Goal: Information Seeking & Learning: Compare options

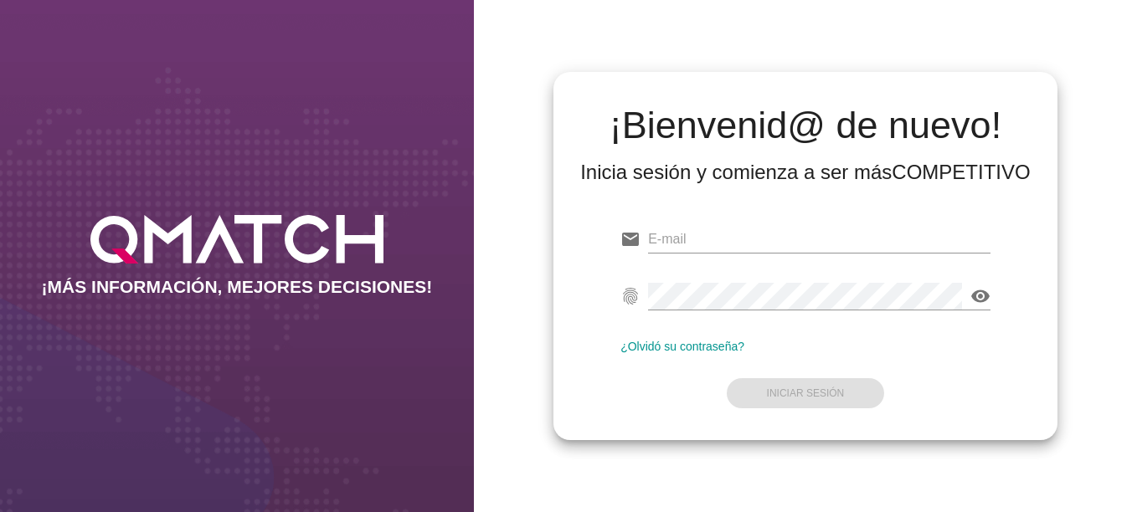
type input "[EMAIL_ADDRESS][DOMAIN_NAME]"
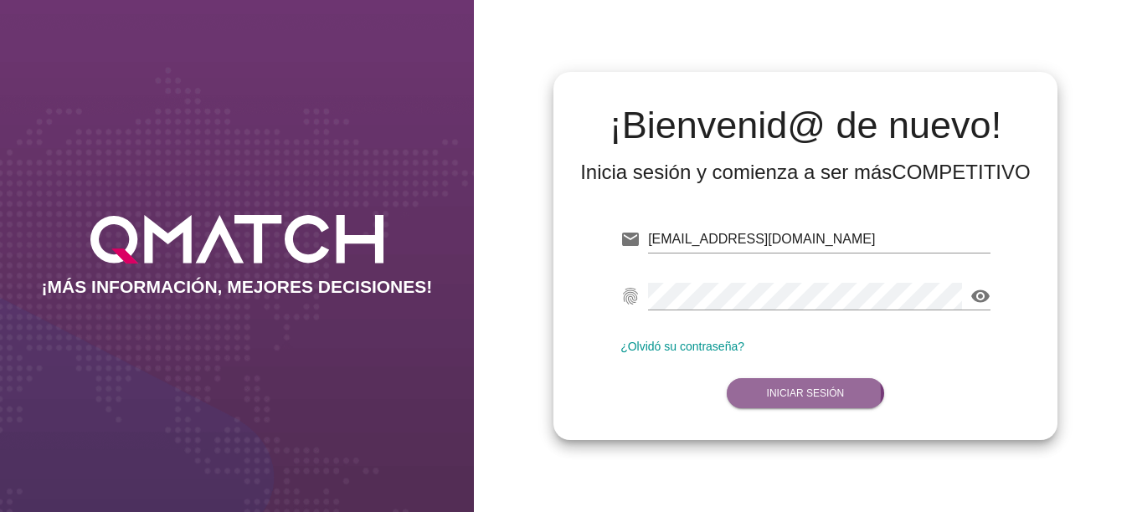
click at [798, 391] on strong "Iniciar Sesión" at bounding box center [806, 394] width 78 height 12
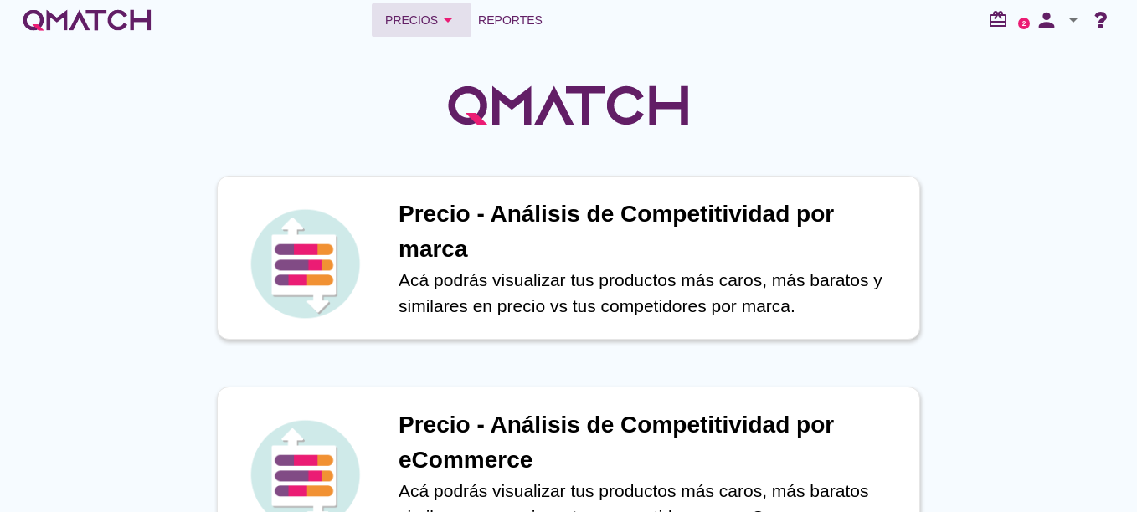
click at [420, 32] on button "Precios arrow_drop_down" at bounding box center [422, 19] width 100 height 33
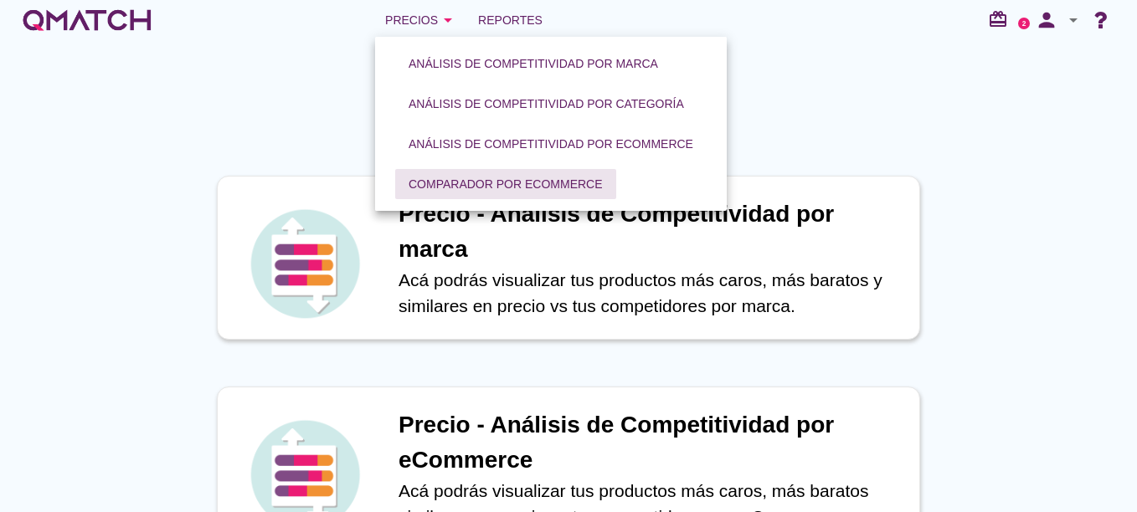
click at [485, 183] on div "Comparador por eCommerce" at bounding box center [505, 185] width 194 height 18
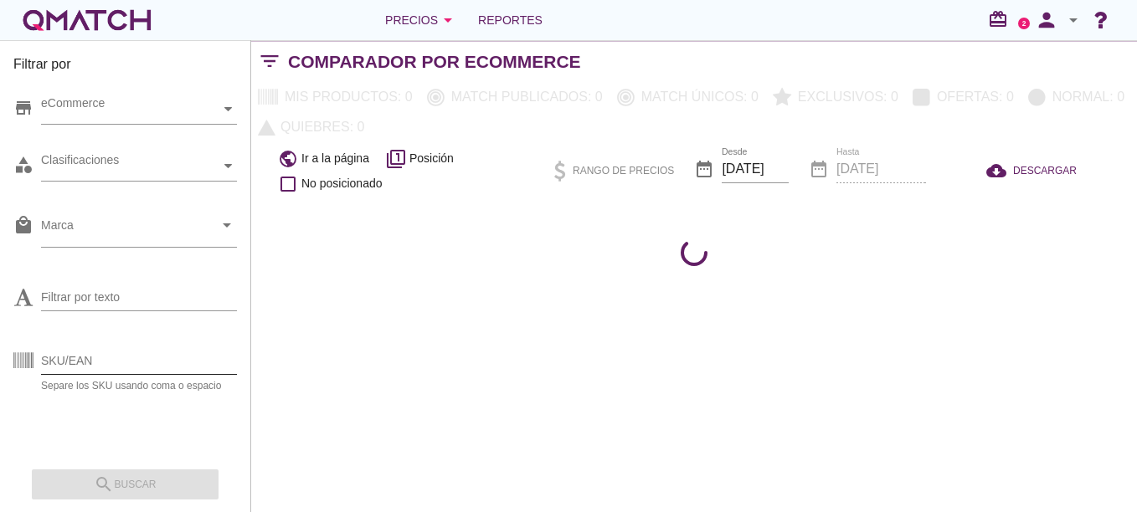
click at [133, 348] on input "SKU/EAN" at bounding box center [139, 360] width 196 height 27
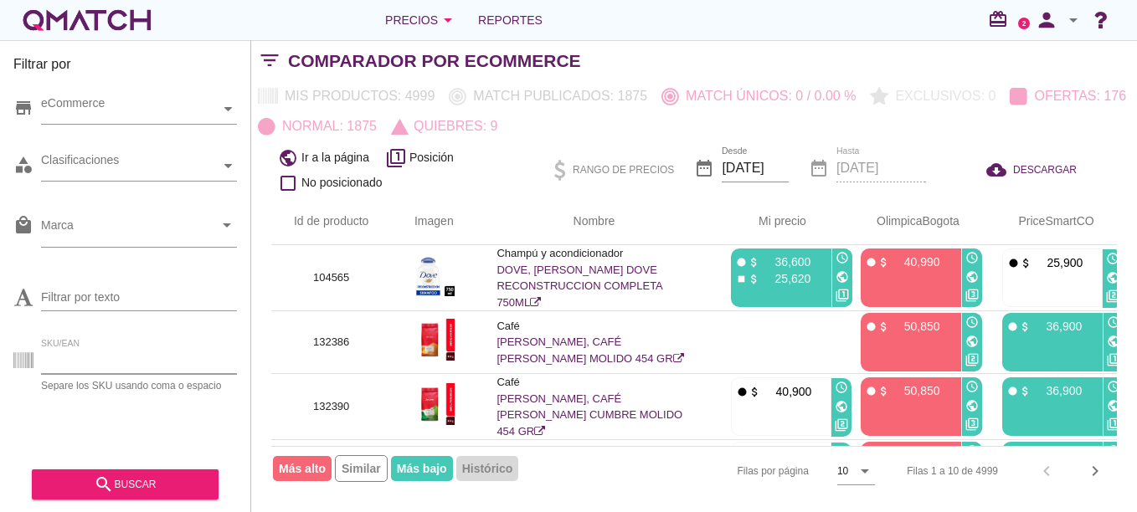
paste input "734318"
click at [114, 484] on icon "search" at bounding box center [104, 485] width 20 height 20
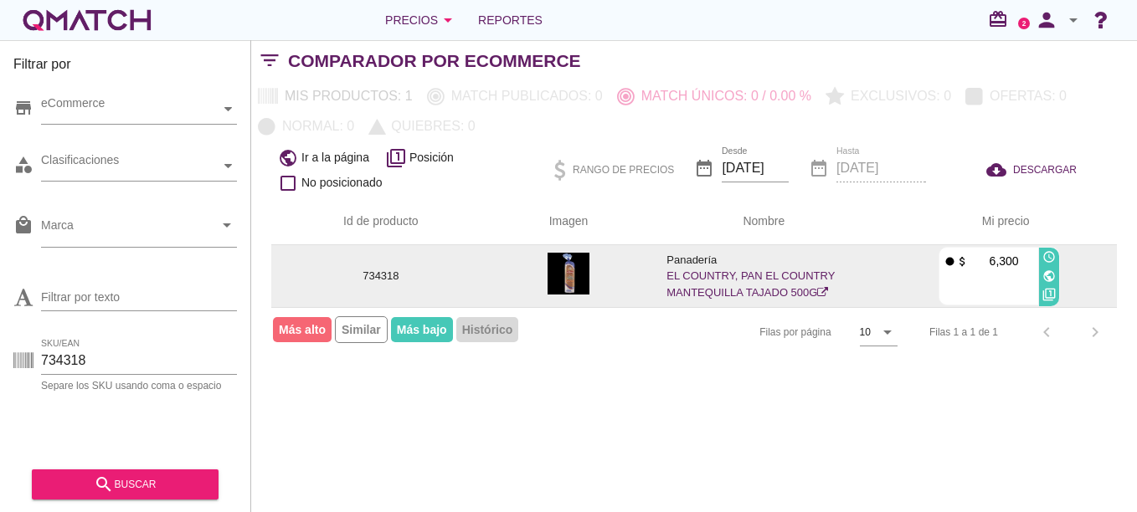
click at [377, 290] on td "734318" at bounding box center [380, 276] width 219 height 62
drag, startPoint x: 377, startPoint y: 290, endPoint x: 424, endPoint y: 294, distance: 47.1
click at [424, 294] on td "734318" at bounding box center [380, 276] width 219 height 62
click at [418, 291] on td "734318" at bounding box center [380, 276] width 219 height 62
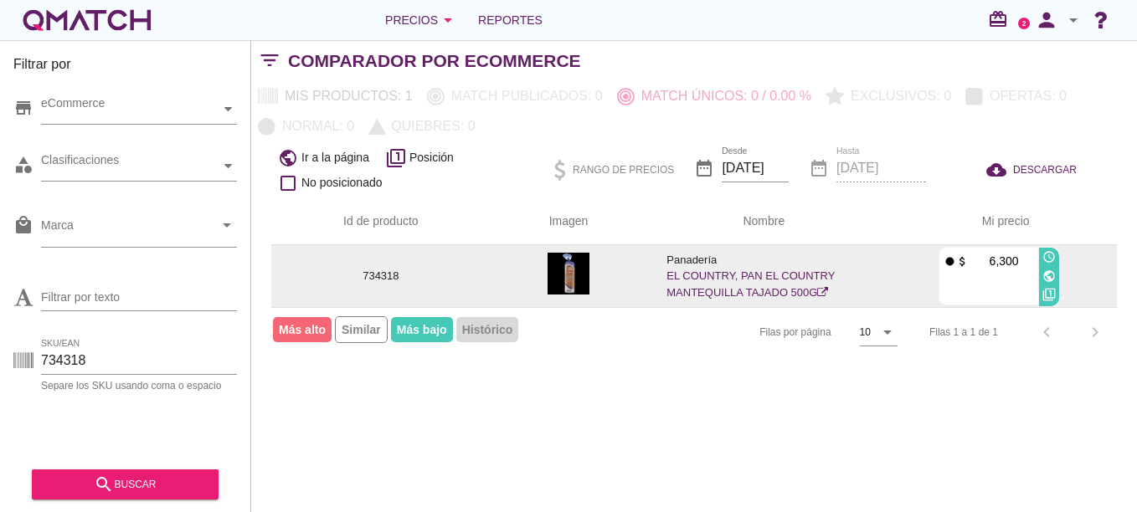
click at [410, 289] on td "734318" at bounding box center [380, 276] width 219 height 62
click at [403, 290] on td "734318" at bounding box center [380, 276] width 219 height 62
click at [384, 282] on p "734318" at bounding box center [380, 276] width 179 height 17
click at [379, 280] on p "734318" at bounding box center [380, 276] width 179 height 17
click at [996, 267] on p "6,300" at bounding box center [993, 261] width 50 height 17
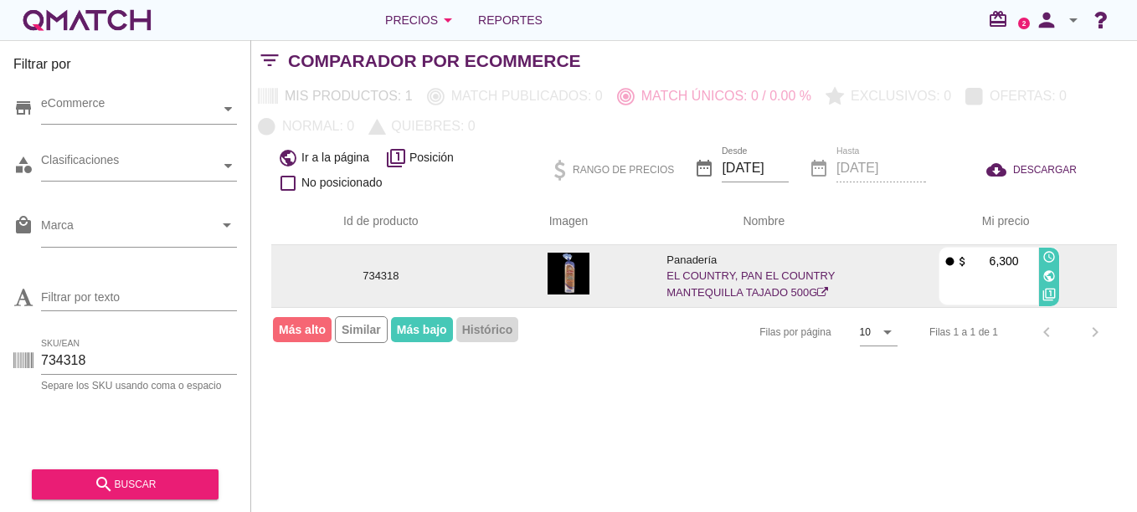
click at [996, 267] on p "6,300" at bounding box center [993, 261] width 50 height 17
drag, startPoint x: 996, startPoint y: 267, endPoint x: 1039, endPoint y: 270, distance: 42.8
click at [1039, 270] on div "public" at bounding box center [1049, 276] width 20 height 19
click at [1047, 275] on icon "public" at bounding box center [1048, 276] width 13 height 13
click at [728, 273] on link "EL COUNTRY, PAN EL COUNTRY MANTEQUILLA TAJADO 500G" at bounding box center [750, 284] width 168 height 29
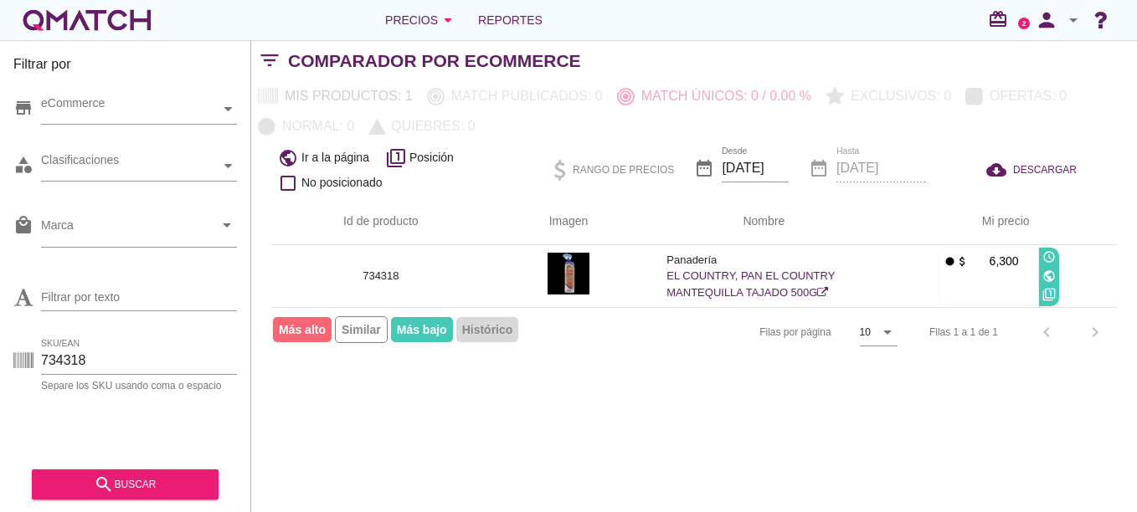
drag, startPoint x: 118, startPoint y: 367, endPoint x: -3, endPoint y: 355, distance: 121.9
click at [0, 355] on html "5 10 15 20 25 50 22-09-2025, 3:46:26 am No se encontraron marcas para mostrar C…" at bounding box center [568, 256] width 1137 height 512
paste input "279"
click at [85, 486] on div "search buscar" at bounding box center [125, 485] width 160 height 20
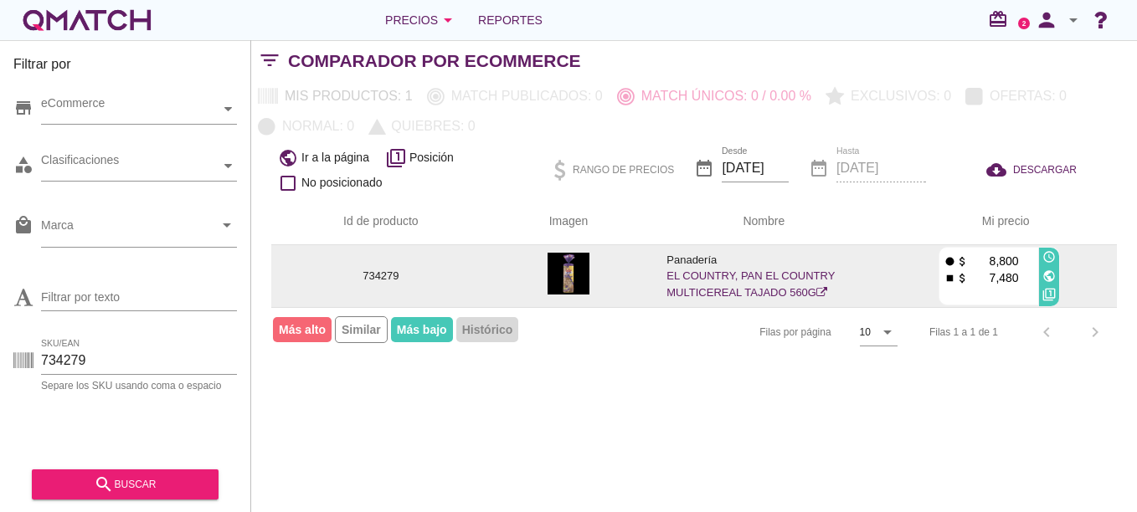
click at [809, 292] on link "EL COUNTRY, PAN EL COUNTRY MULTICEREAL TAJADO 560G" at bounding box center [750, 284] width 168 height 29
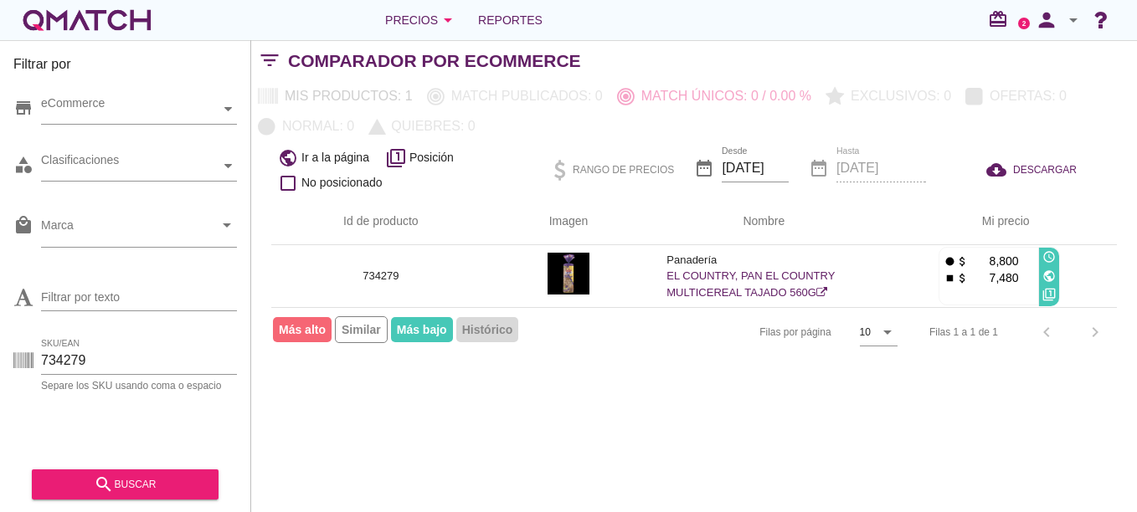
drag, startPoint x: 69, startPoint y: 359, endPoint x: -3, endPoint y: 358, distance: 72.8
click at [0, 358] on html "5 10 15 20 25 50 22-09-2025, 3:46:26 am No se encontraron marcas para mostrar C…" at bounding box center [568, 256] width 1137 height 512
paste input "162000"
type input "162000"
click at [113, 489] on icon "search" at bounding box center [104, 485] width 20 height 20
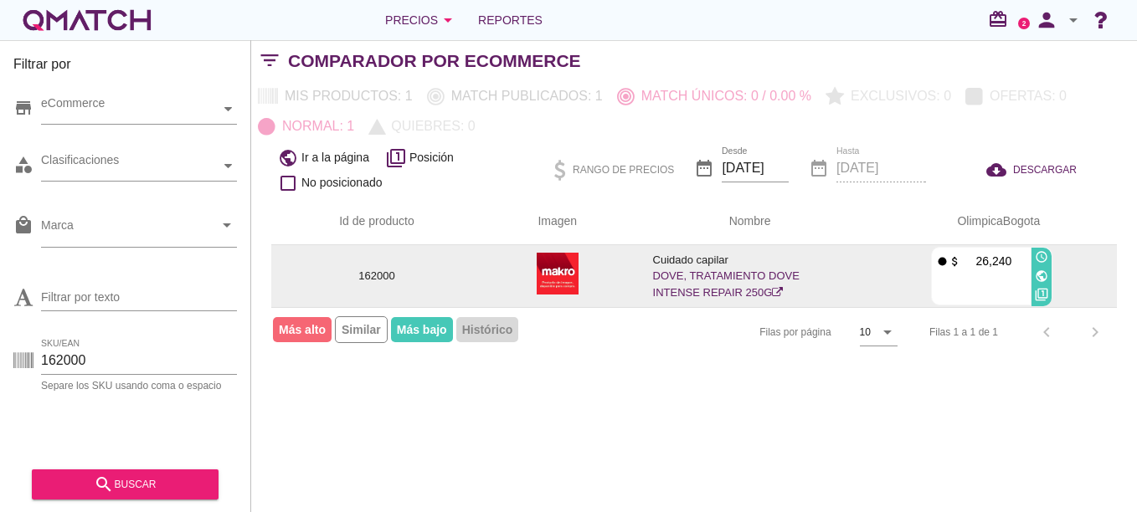
click at [772, 292] on icon at bounding box center [777, 292] width 11 height 11
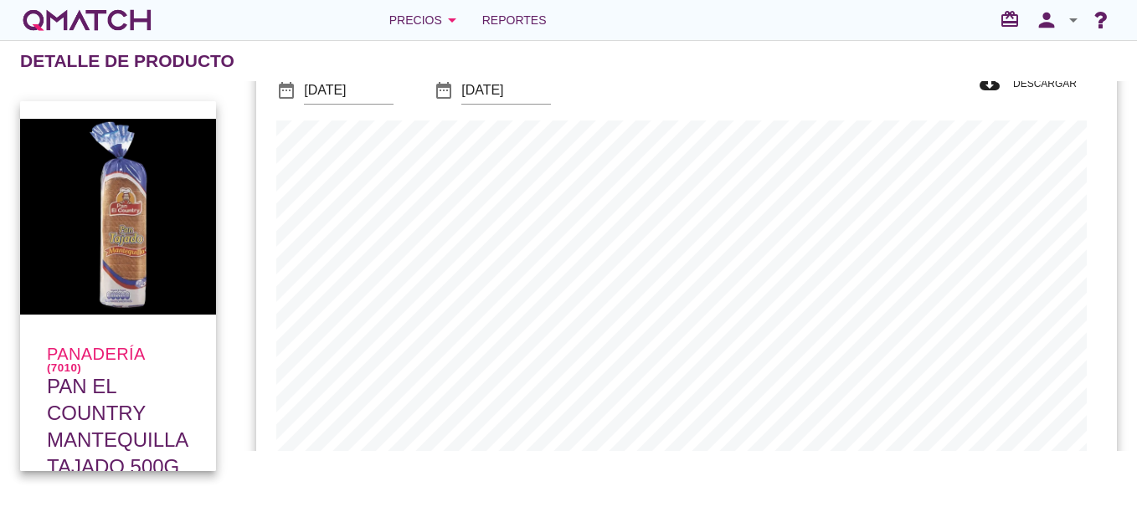
scroll to position [489, 850]
click at [357, 90] on div "Precio histórico date_range Desde 2025-08-22 date_range Hasta 2025-09-22 cloud_…" at bounding box center [686, 293] width 860 height 550
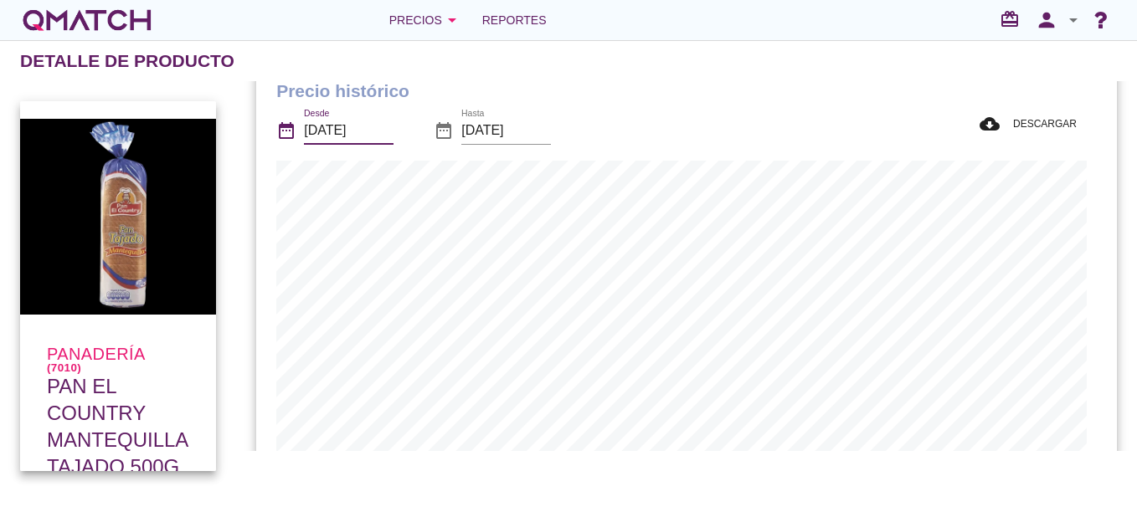
drag, startPoint x: 357, startPoint y: 90, endPoint x: 321, endPoint y: 129, distance: 53.3
click at [321, 129] on input "[DATE]" at bounding box center [349, 130] width 90 height 27
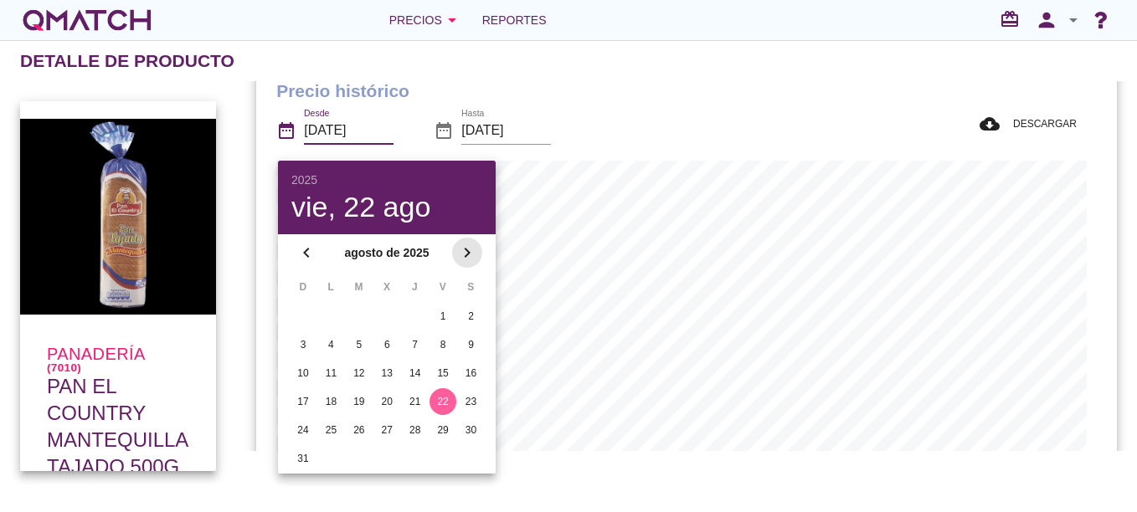
click at [475, 251] on icon "chevron_right" at bounding box center [467, 253] width 20 height 20
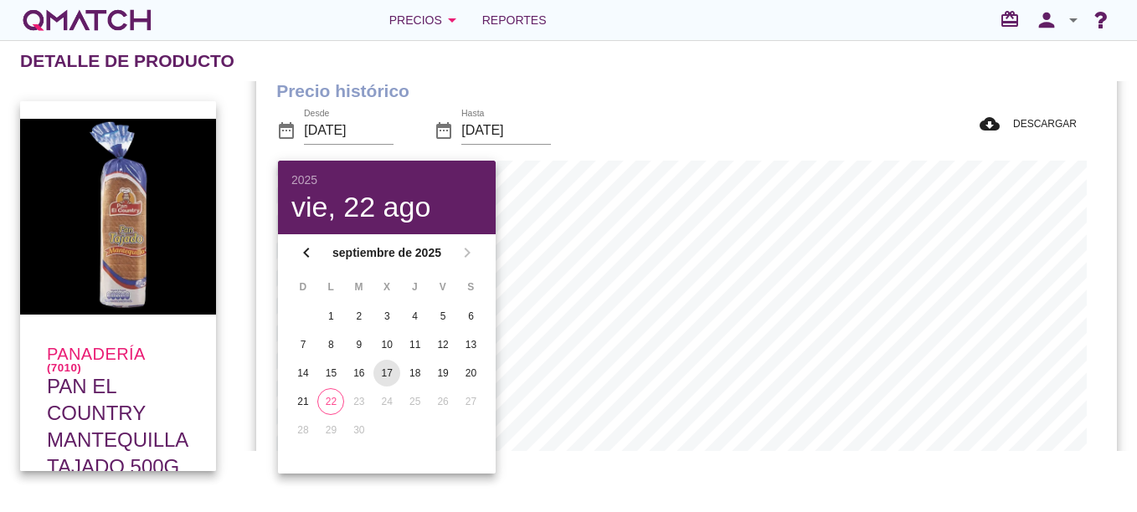
click at [384, 377] on div "17" at bounding box center [386, 373] width 27 height 15
type input "[DATE]"
click at [695, 98] on h1 "Precio histórico" at bounding box center [686, 91] width 820 height 27
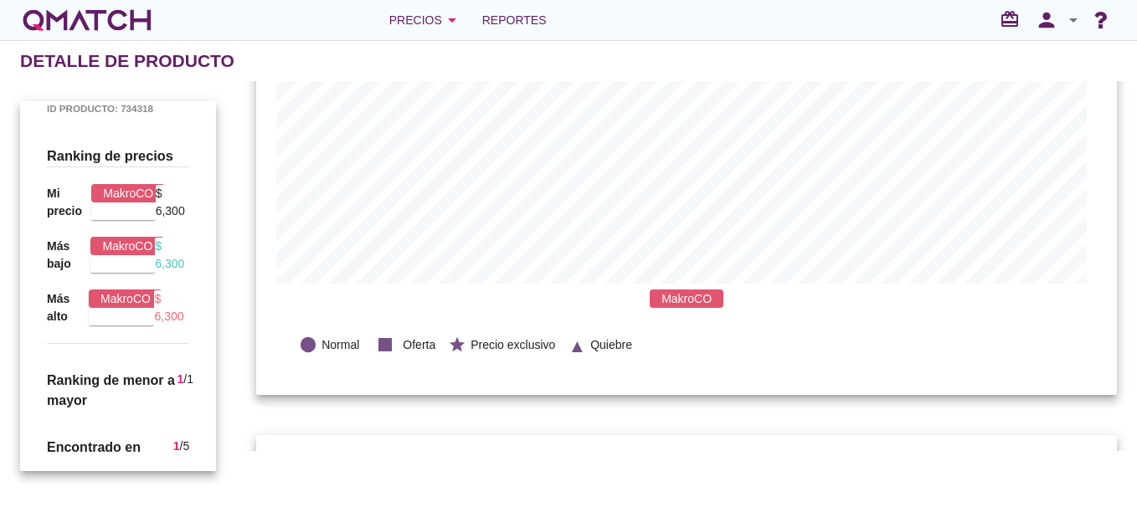
scroll to position [167, 0]
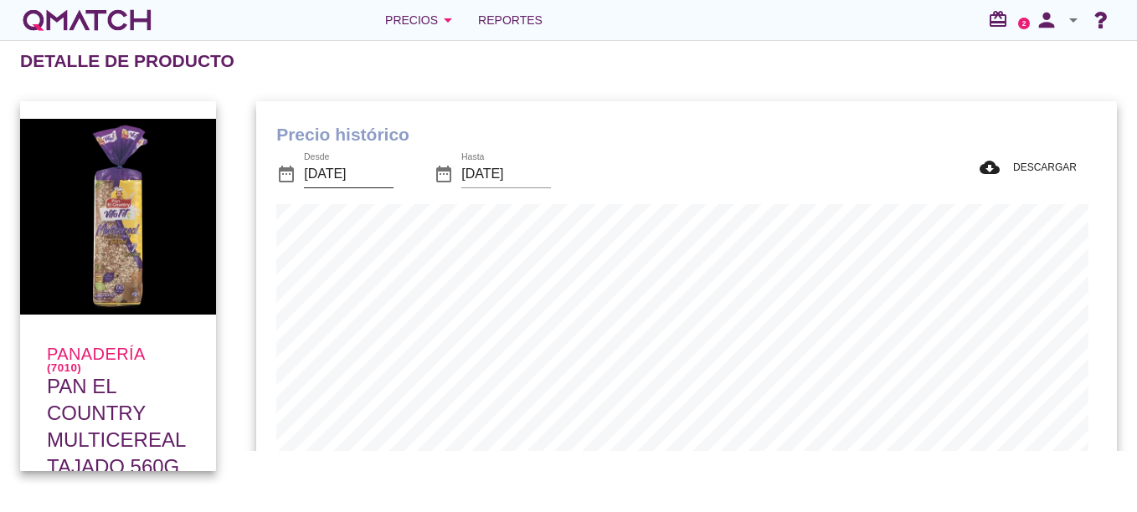
scroll to position [489, 852]
click at [317, 179] on input "[DATE]" at bounding box center [349, 174] width 90 height 27
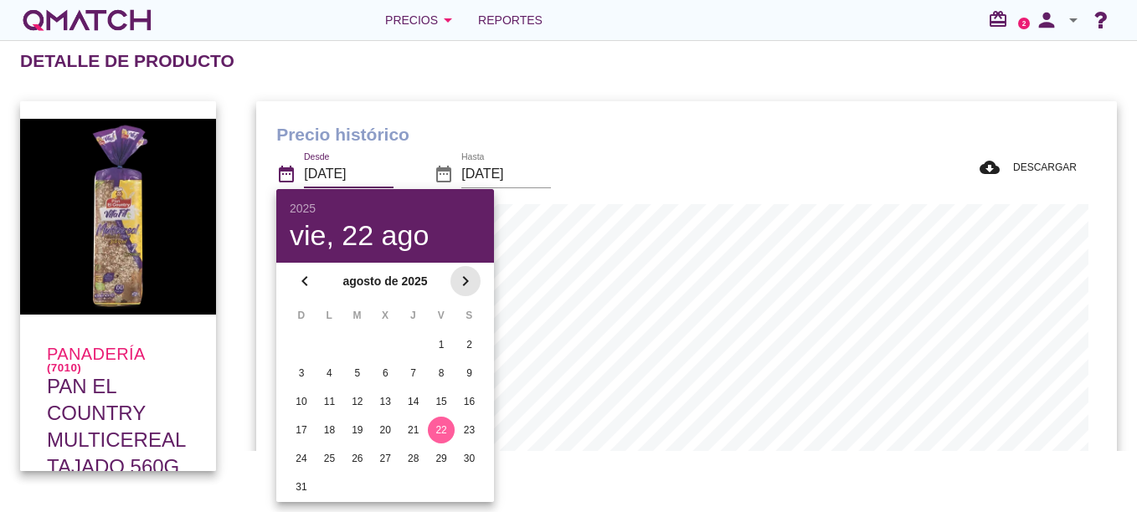
click at [468, 280] on icon "chevron_right" at bounding box center [465, 281] width 20 height 20
click at [361, 403] on div "16" at bounding box center [357, 401] width 27 height 15
type input "[DATE]"
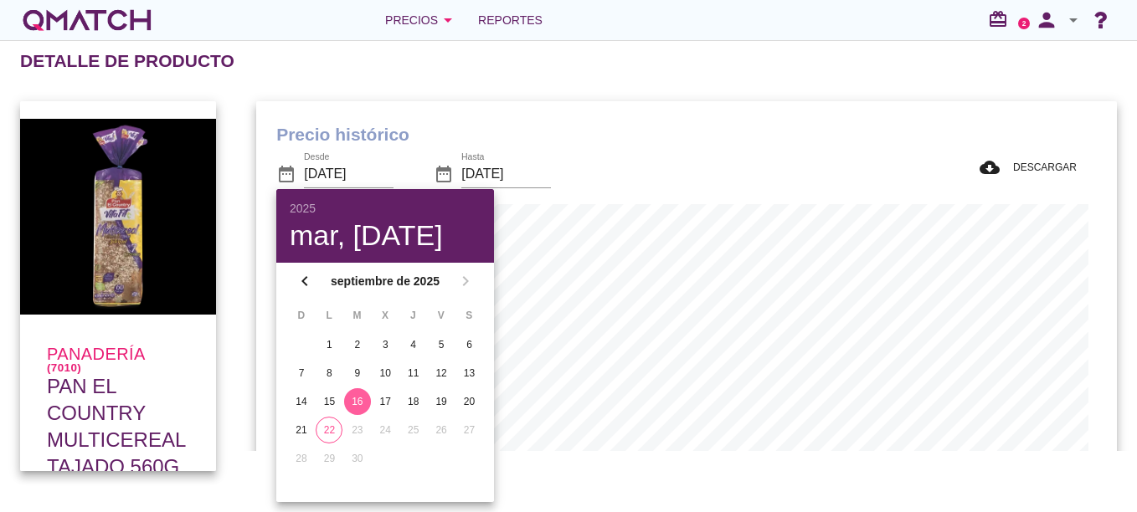
scroll to position [549, 852]
click at [650, 117] on div "Precio histórico date_range Desde [DATE] date_range Hasta [DATE] cloud_download…" at bounding box center [686, 376] width 860 height 550
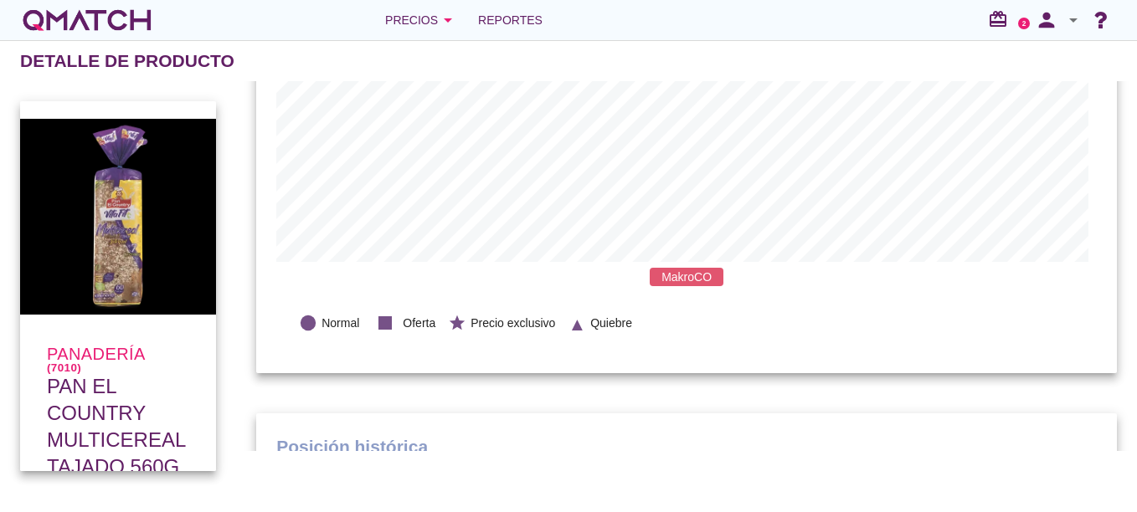
scroll to position [251, 0]
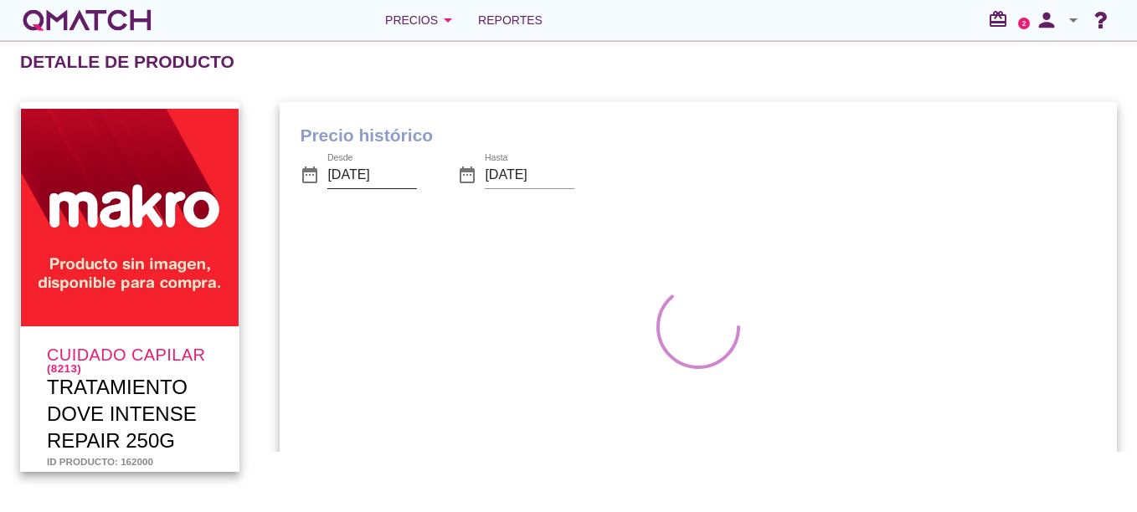
click at [381, 170] on input "[DATE]" at bounding box center [372, 175] width 90 height 27
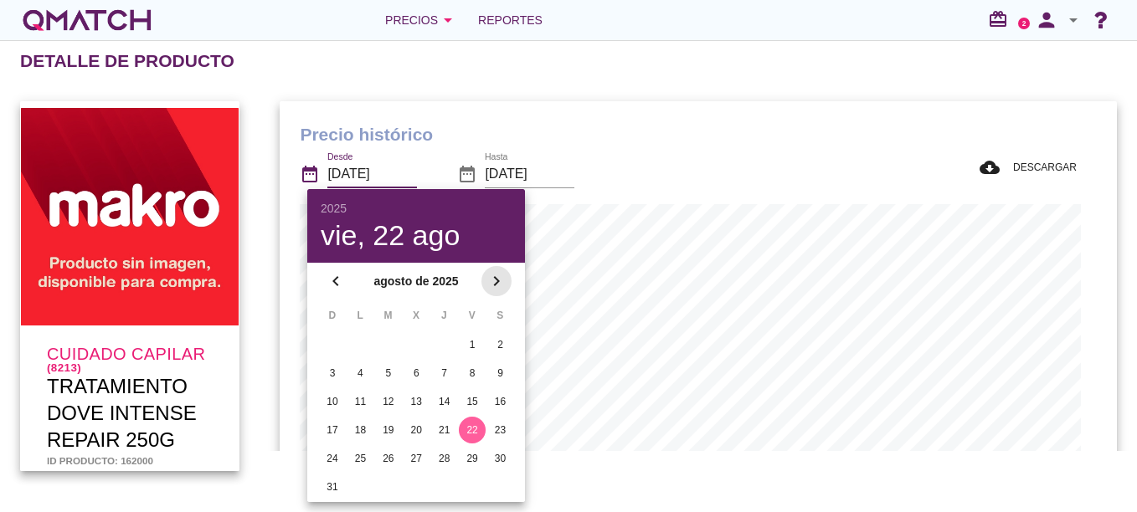
scroll to position [489, 822]
click at [503, 277] on icon "chevron_right" at bounding box center [496, 281] width 20 height 20
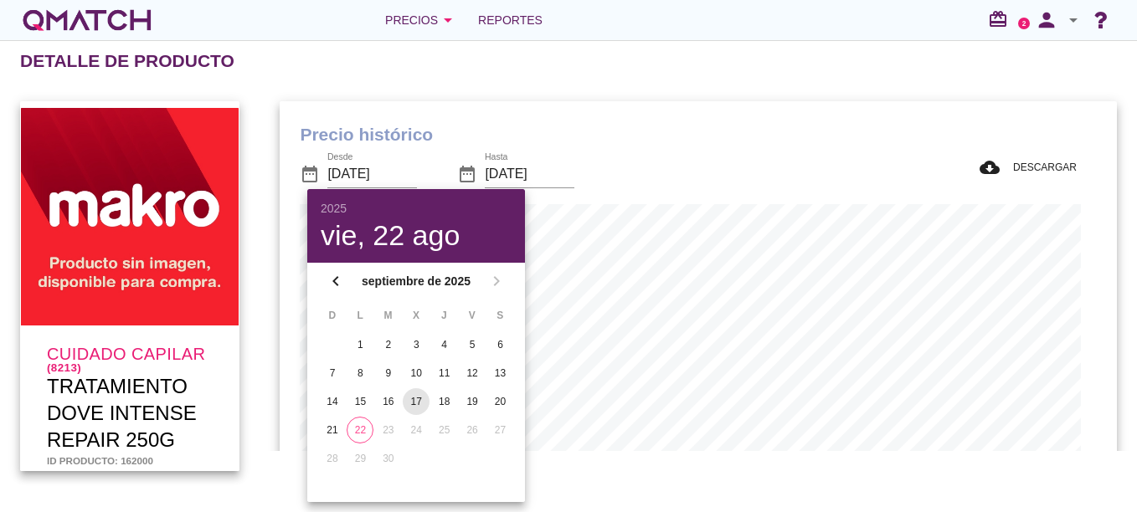
click at [413, 396] on div "17" at bounding box center [416, 401] width 27 height 15
type input "2025-09-17"
click at [678, 115] on div "Precio histórico date_range Desde 2025-09-17 date_range Hasta 2025-09-22 cloud_…" at bounding box center [698, 376] width 837 height 550
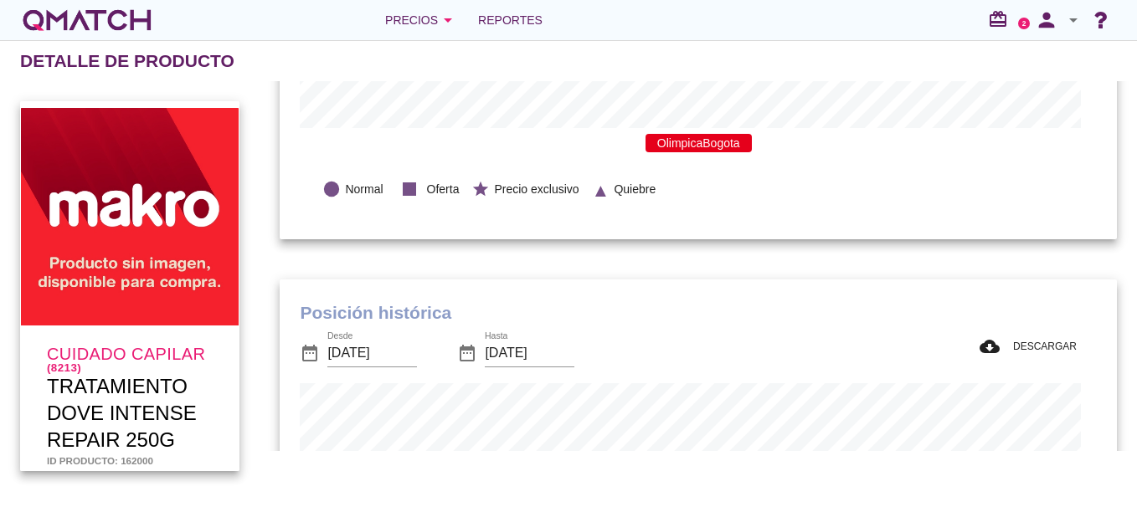
scroll to position [251, 0]
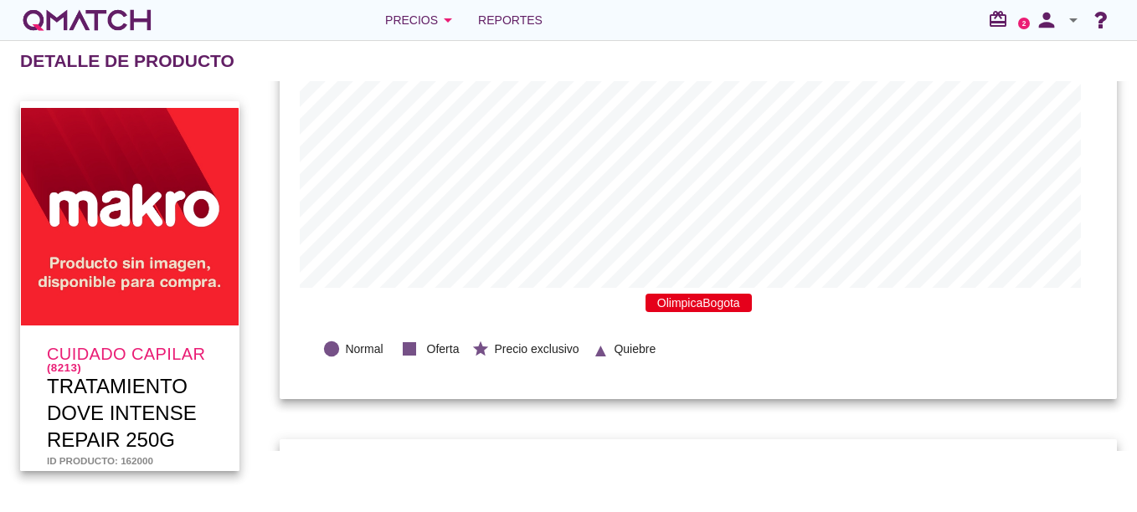
click at [701, 299] on span "OlimpicaBogota" at bounding box center [698, 303] width 106 height 18
click at [681, 309] on span "OlimpicaBogota" at bounding box center [698, 303] width 106 height 18
